Goal: Find specific page/section: Find specific page/section

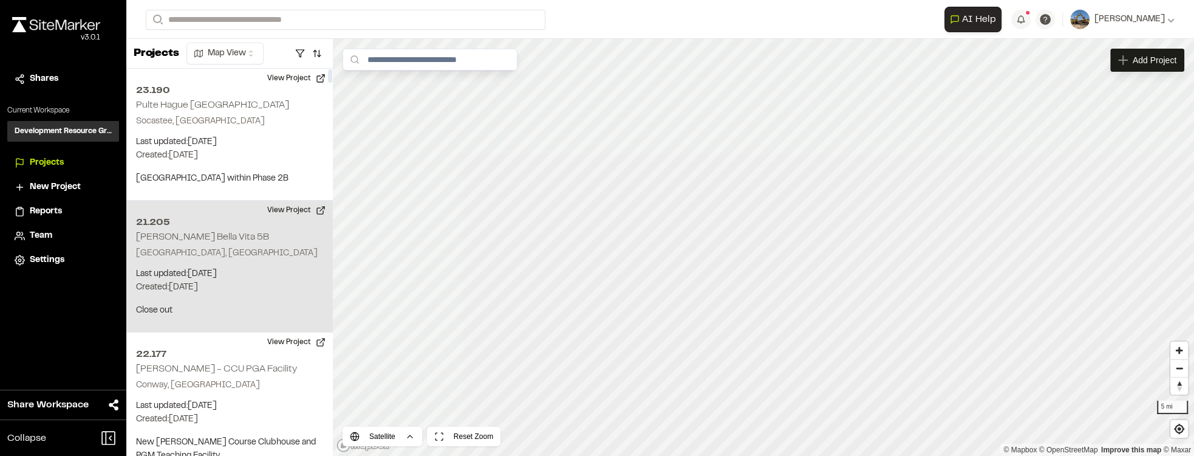
click at [234, 236] on h2 "[PERSON_NAME] Bella Vita 5B" at bounding box center [202, 237] width 133 height 9
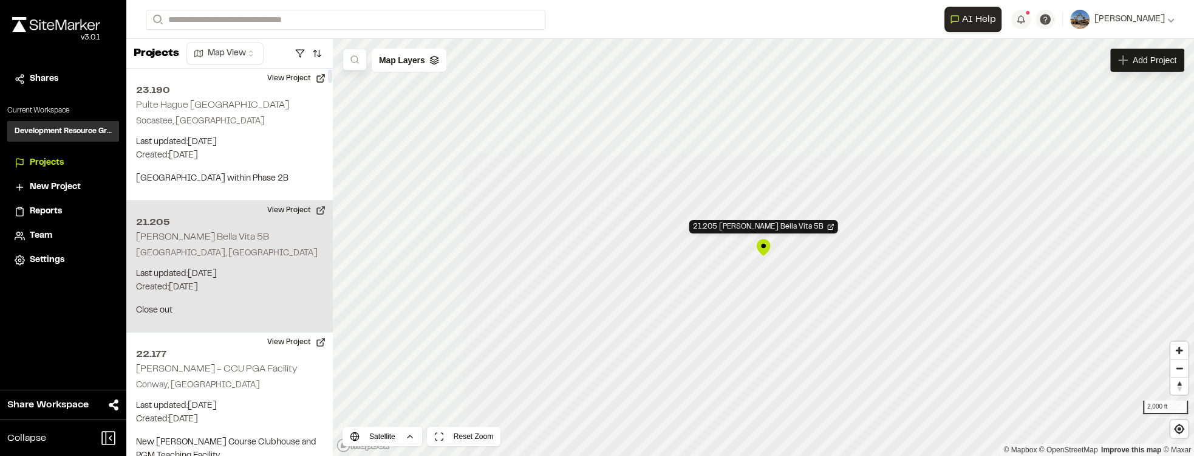
click at [304, 238] on div "21.205 [PERSON_NAME][STREET_ADDRESS] Last updated: [DATE] Budget: $ Created: [D…" at bounding box center [229, 266] width 207 height 132
click at [763, 247] on div "21.205 [PERSON_NAME] Bella Vita 5B" at bounding box center [763, 247] width 18 height 18
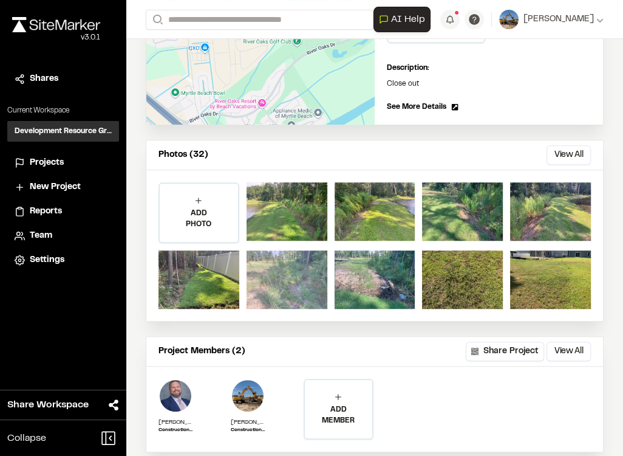
scroll to position [243, 0]
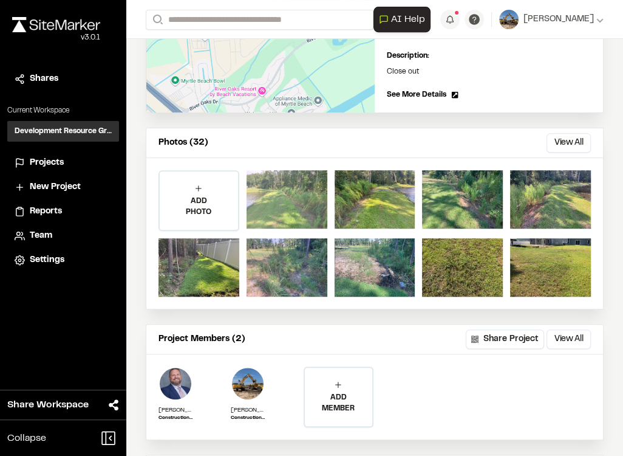
click at [301, 190] on div at bounding box center [287, 199] width 81 height 58
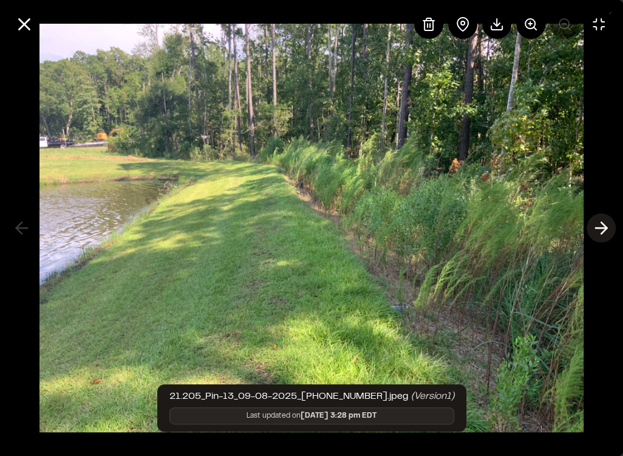
click at [597, 225] on icon at bounding box center [601, 227] width 19 height 21
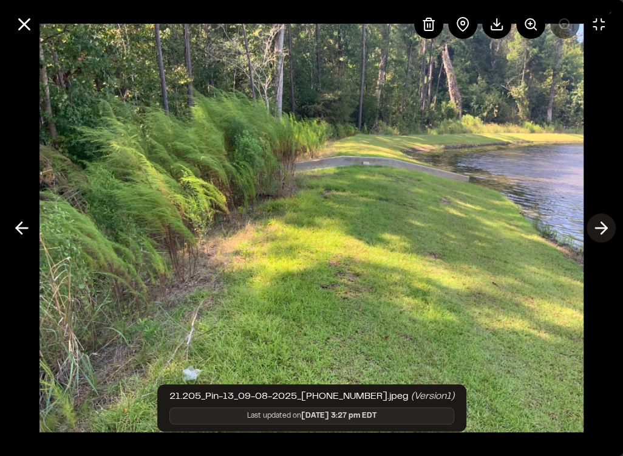
click at [600, 228] on line at bounding box center [602, 228] width 12 height 0
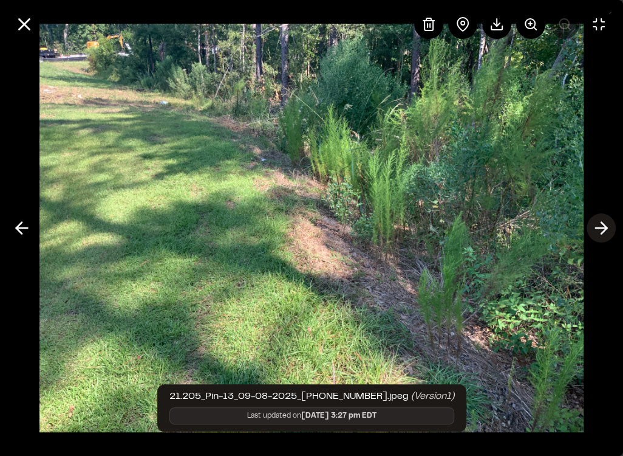
click at [600, 228] on line at bounding box center [602, 228] width 12 height 0
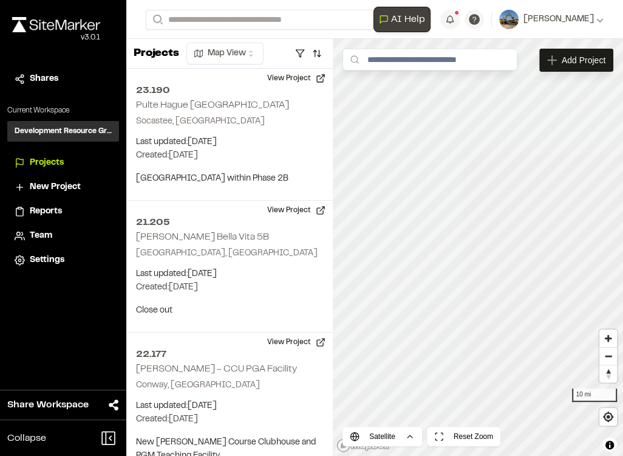
click at [381, 179] on div "**********" at bounding box center [374, 228] width 497 height 456
